Goal: Transaction & Acquisition: Purchase product/service

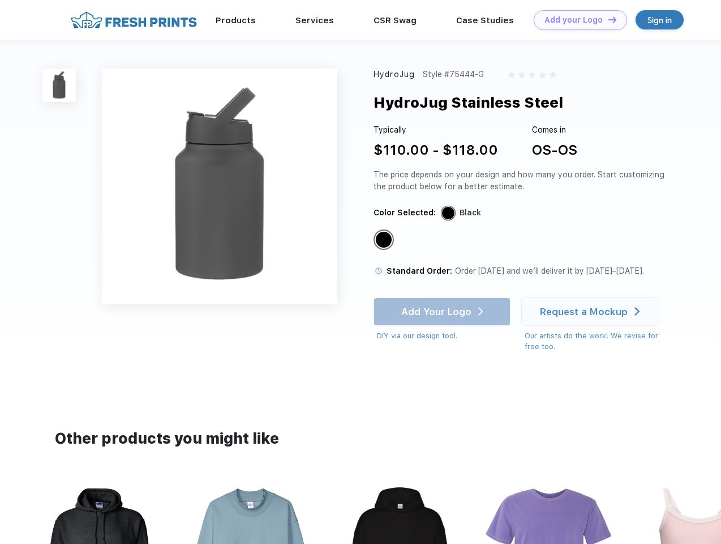
click at [576, 20] on link "Add your Logo Design Tool" at bounding box center [580, 20] width 93 height 20
click at [0, 0] on div "Design Tool" at bounding box center [0, 0] width 0 height 0
click at [608, 19] on link "Add your Logo Design Tool" at bounding box center [580, 20] width 93 height 20
click at [59, 85] on img at bounding box center [58, 85] width 33 height 33
click at [385, 240] on div "Standard Color" at bounding box center [384, 240] width 16 height 16
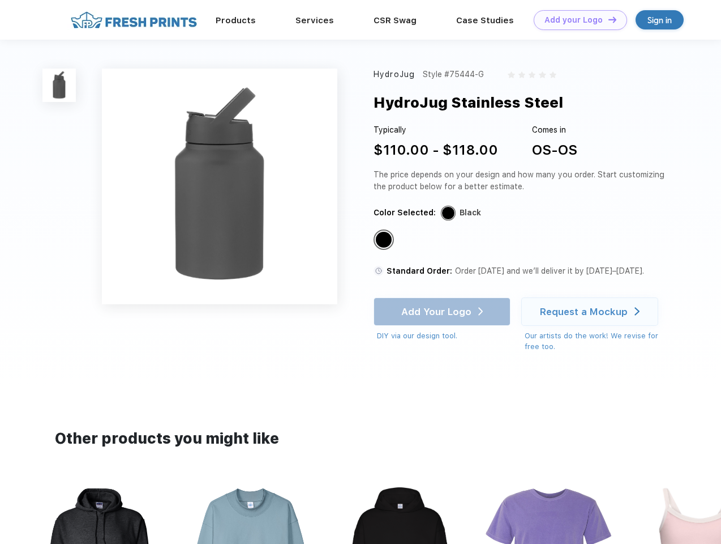
click at [443, 311] on div "Add Your Logo DIY via our design tool. Ah shoot! This product isn't up in our d…" at bounding box center [442, 319] width 137 height 44
click at [592, 311] on div "Request a Mockup" at bounding box center [584, 311] width 88 height 11
